Goal: Task Accomplishment & Management: Complete application form

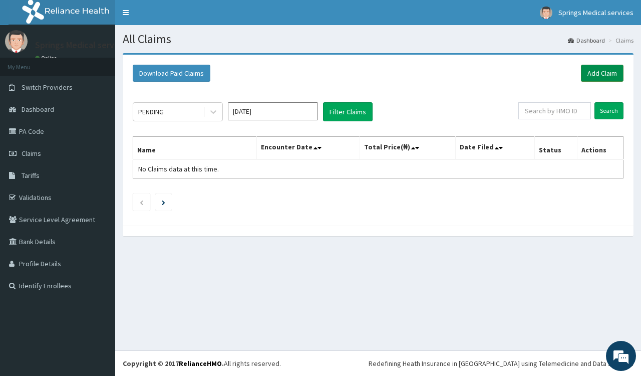
click at [594, 71] on link "Add Claim" at bounding box center [602, 73] width 43 height 17
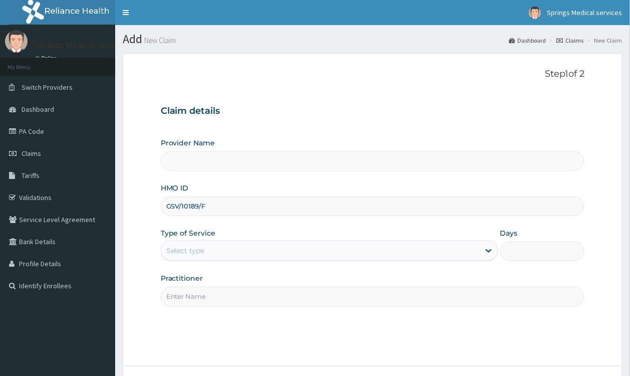
type input "GSV/10189/F"
click at [226, 250] on div "Select type" at bounding box center [320, 250] width 318 height 16
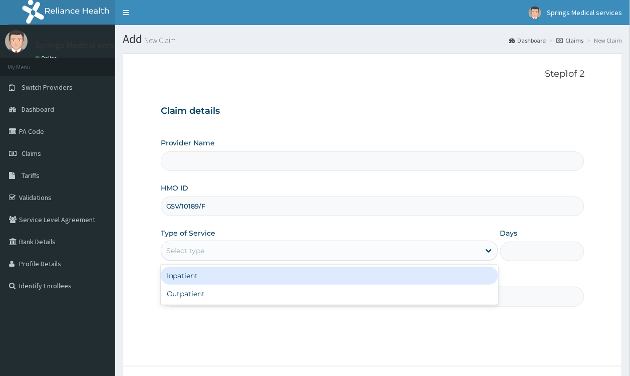
click at [200, 291] on div "Outpatient" at bounding box center [330, 293] width 338 height 18
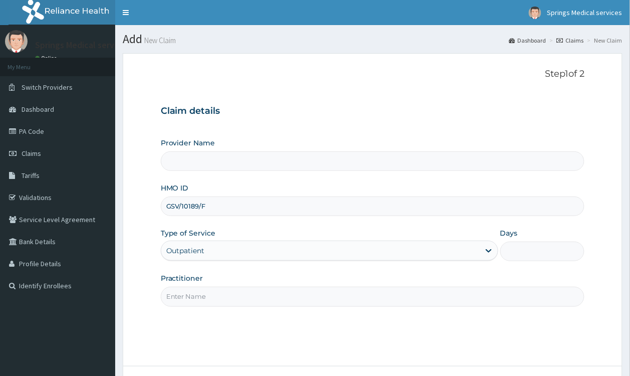
type input "1"
click at [201, 291] on input "Practitioner" at bounding box center [373, 296] width 424 height 20
type input "Springs Medical Services Portharcourt"
type input "Tony"
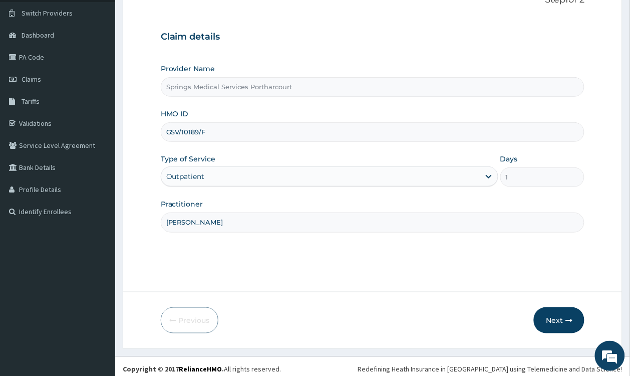
scroll to position [81, 0]
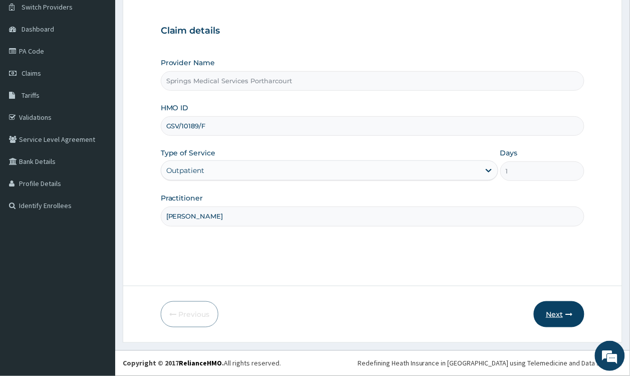
click at [555, 306] on button "Next" at bounding box center [559, 314] width 51 height 26
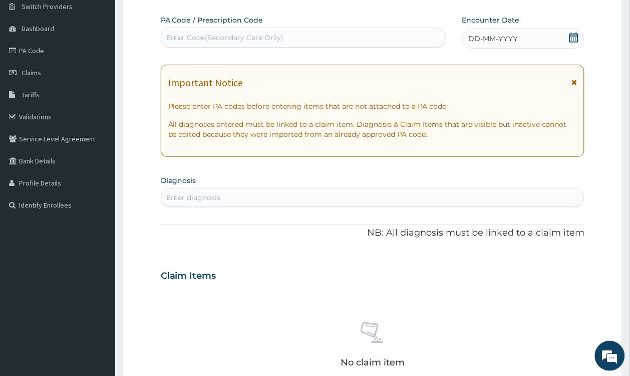
scroll to position [0, 0]
click at [309, 36] on div "Enter Code(Secondary Care Only)" at bounding box center [303, 38] width 284 height 16
paste input "PA/592A92"
type input "PA/592A92"
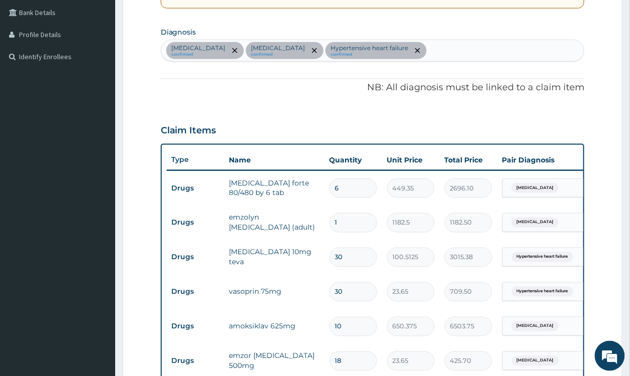
scroll to position [146, 0]
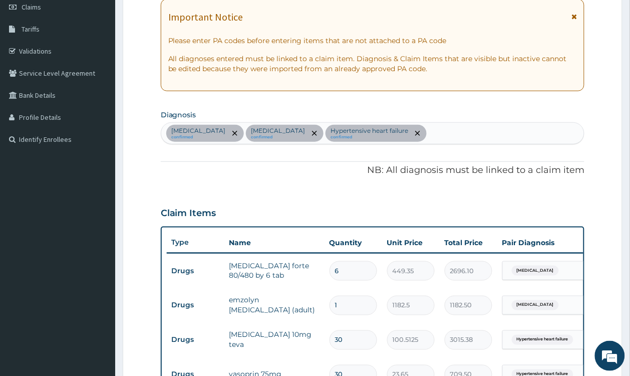
click at [444, 131] on div "Malaria confirmed Upper respiratory infection confirmed Hypertensive heart fail…" at bounding box center [372, 133] width 423 height 21
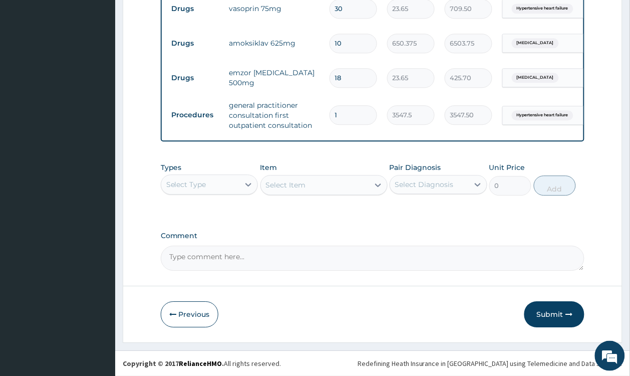
scroll to position [522, 0]
click at [540, 310] on button "Submit" at bounding box center [554, 314] width 60 height 26
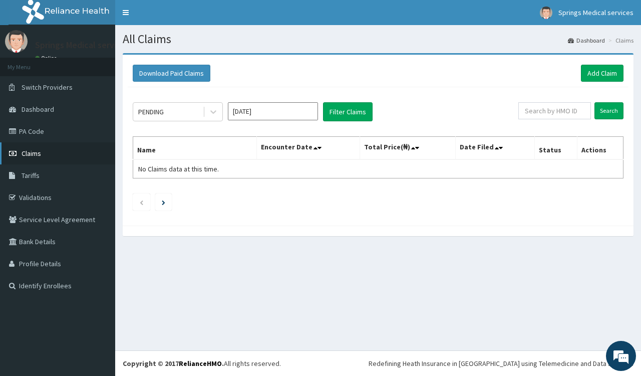
click at [23, 151] on span "Claims" at bounding box center [32, 153] width 20 height 9
click at [211, 109] on icon at bounding box center [213, 112] width 10 height 10
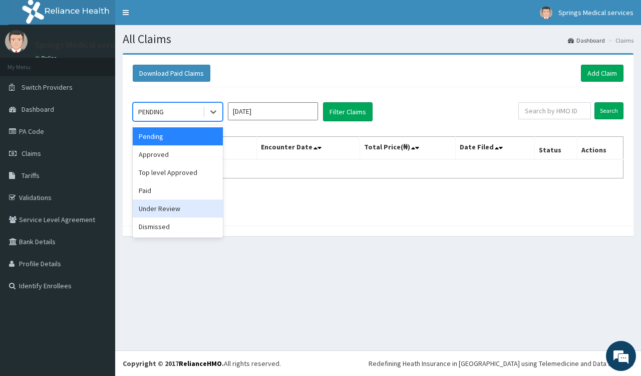
click at [182, 207] on div "Under Review" at bounding box center [178, 208] width 90 height 18
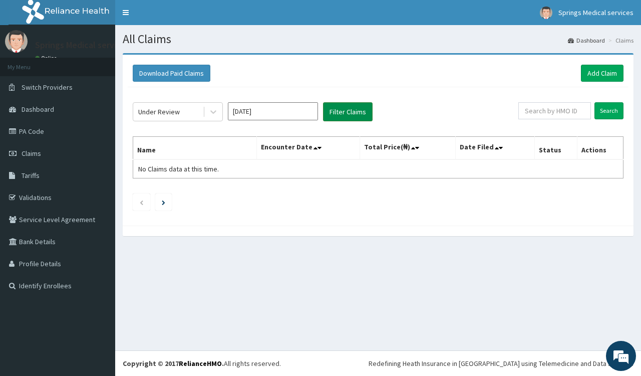
click at [343, 111] on button "Filter Claims" at bounding box center [348, 111] width 50 height 19
